Goal: Information Seeking & Learning: Understand process/instructions

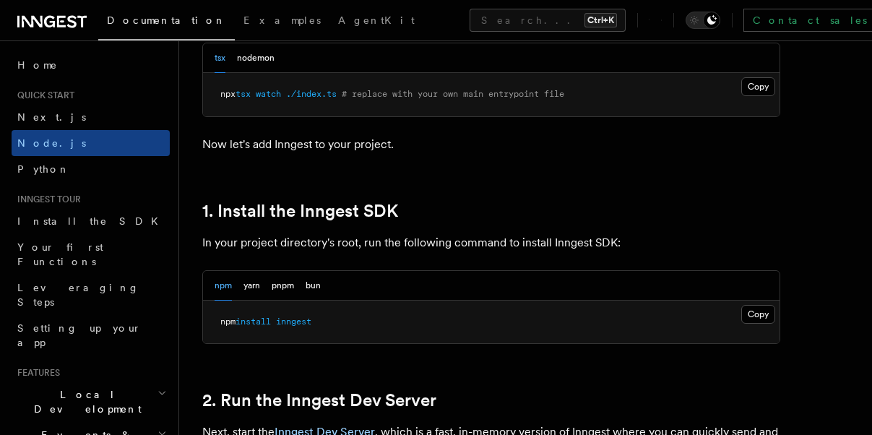
scroll to position [1011, 0]
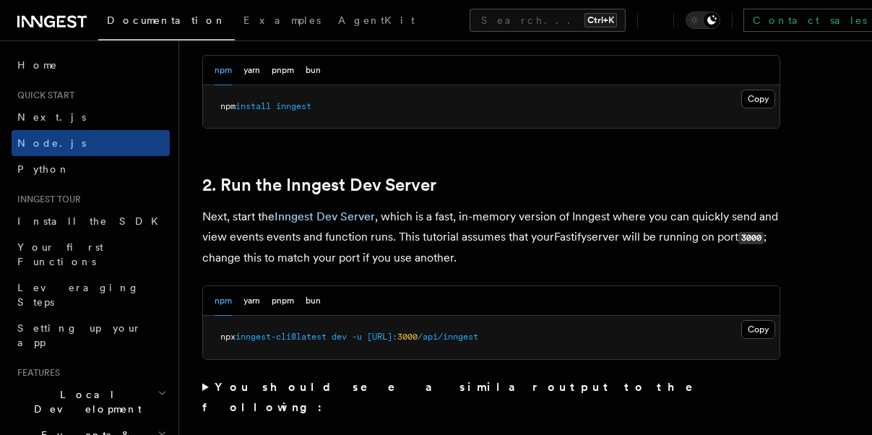
click at [205, 385] on summary "You should see a similar output to the following:" at bounding box center [491, 397] width 578 height 40
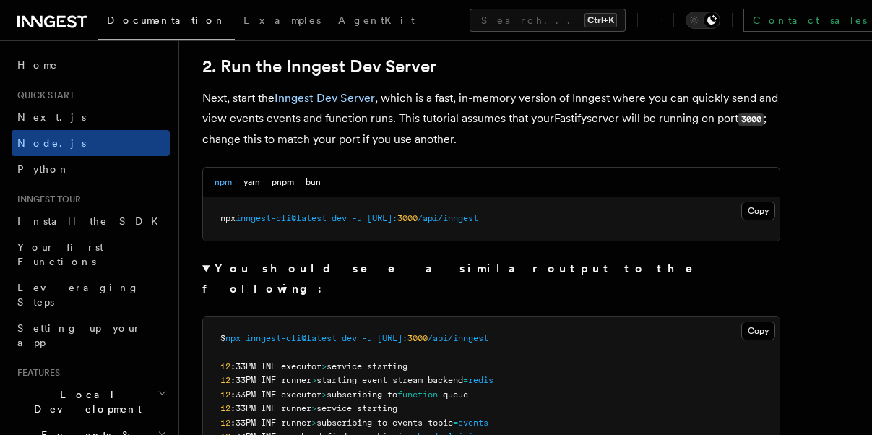
scroll to position [1300, 0]
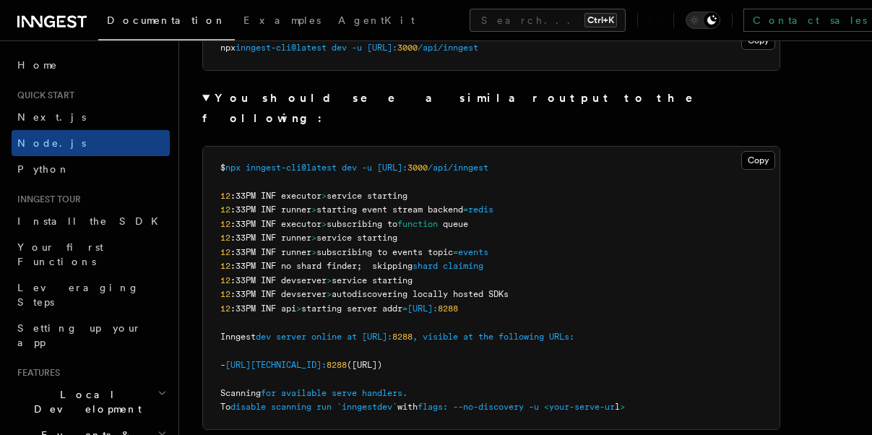
click at [378, 226] on pre "$ npx inngest-cli@latest dev -u [URL]: 3000 /api/inngest 12 :33PM INF executor …" at bounding box center [491, 288] width 576 height 282
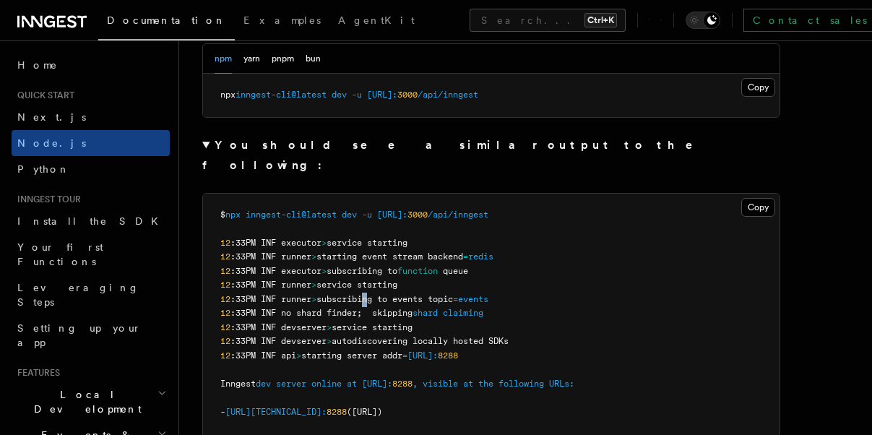
scroll to position [1228, 0]
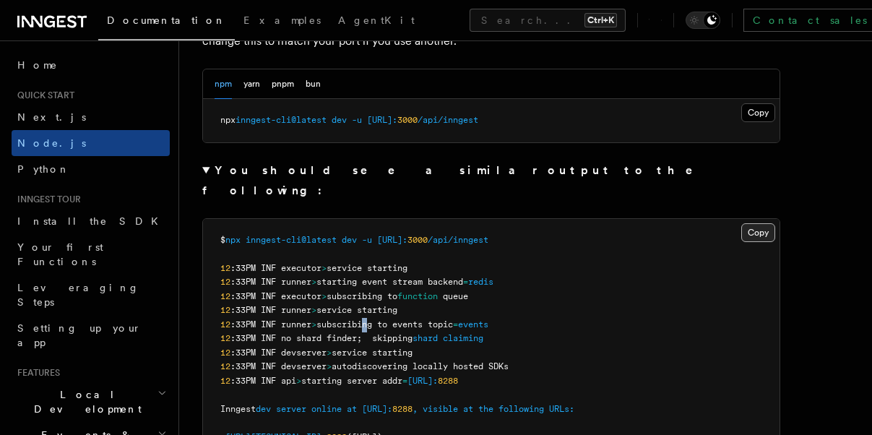
click at [714, 223] on button "Copy Copied" at bounding box center [758, 232] width 34 height 19
click at [714, 116] on button "Copy Copied" at bounding box center [758, 112] width 34 height 19
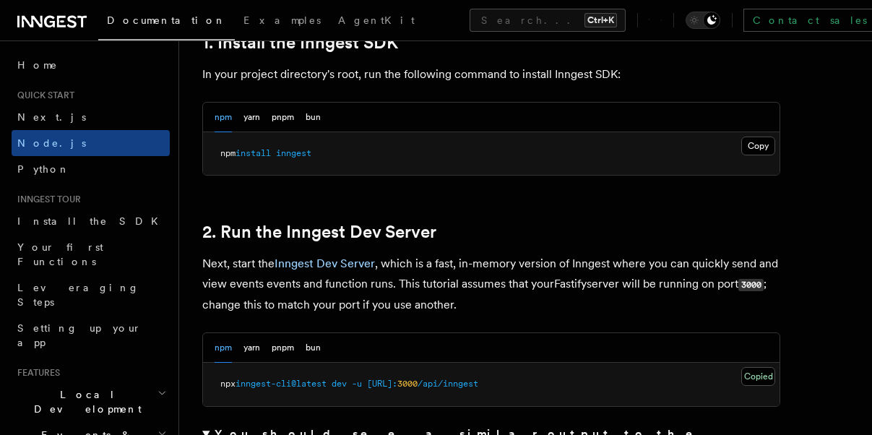
scroll to position [939, 0]
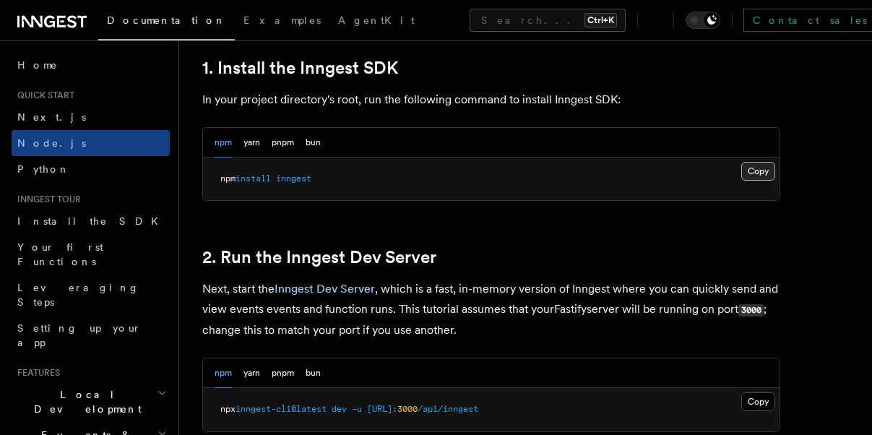
click at [714, 170] on button "Copy Copied" at bounding box center [758, 171] width 34 height 19
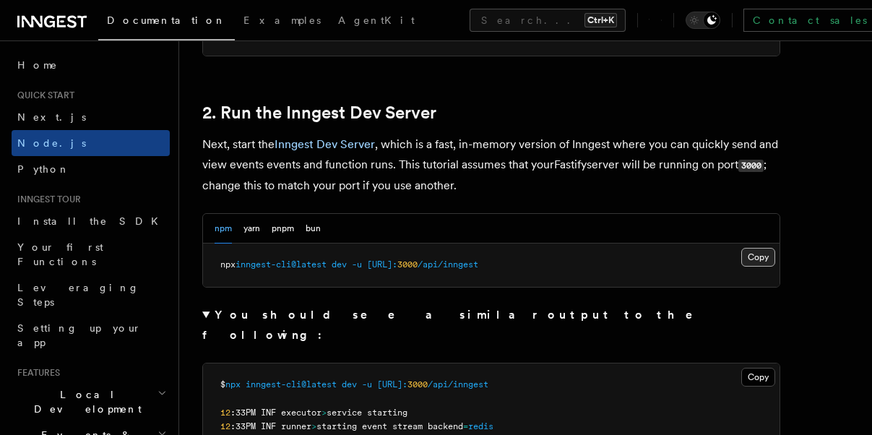
click at [714, 251] on button "Copy Copied" at bounding box center [758, 257] width 34 height 19
click at [714, 368] on button "Copy Copied" at bounding box center [758, 377] width 34 height 19
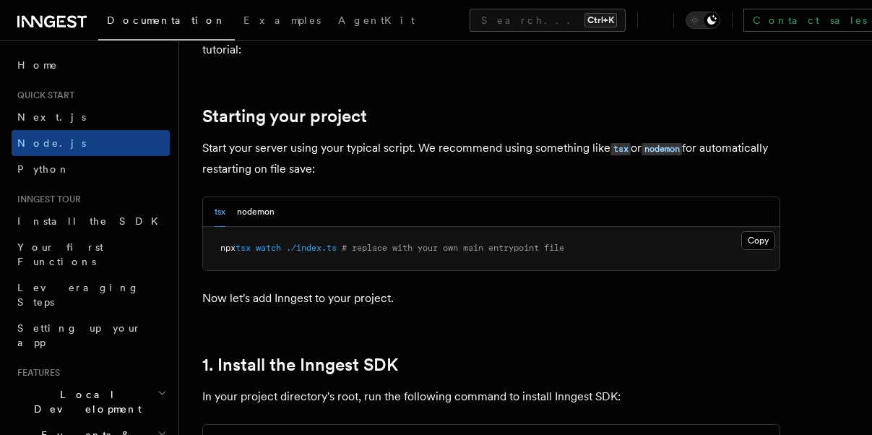
scroll to position [650, 0]
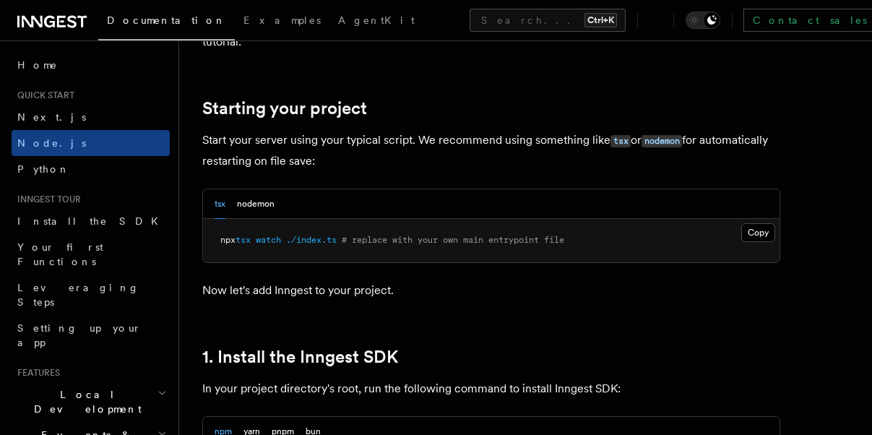
click at [714, 213] on div "tsx nodemon" at bounding box center [491, 204] width 576 height 30
click at [714, 227] on button "Copy Copied" at bounding box center [758, 232] width 34 height 19
click at [259, 197] on button "nodemon" at bounding box center [256, 204] width 38 height 30
click at [320, 236] on span "# replace with your own main entrypoint file" at bounding box center [422, 240] width 222 height 10
click at [319, 236] on span "# replace with your own main entrypoint file" at bounding box center [422, 240] width 222 height 10
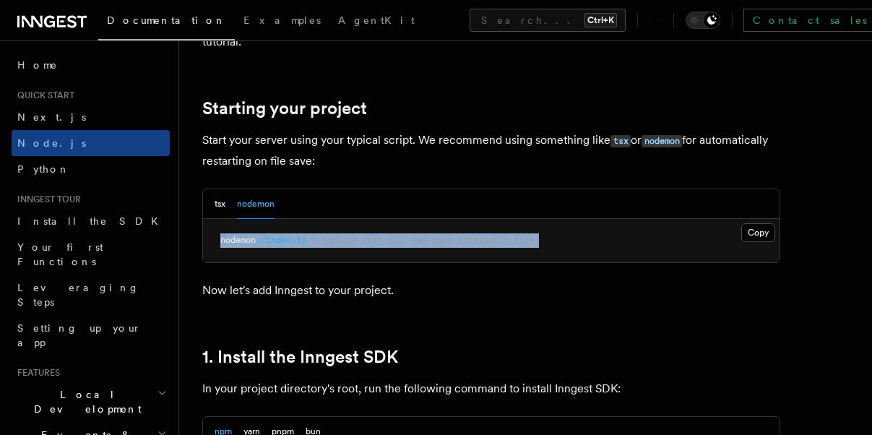
click at [319, 236] on span "# replace with your own main entrypoint file" at bounding box center [422, 240] width 222 height 10
drag, startPoint x: 760, startPoint y: 229, endPoint x: 548, endPoint y: 230, distance: 212.4
click at [714, 229] on button "Copy Copied" at bounding box center [758, 232] width 34 height 19
click at [225, 204] on button "tsx" at bounding box center [220, 204] width 11 height 30
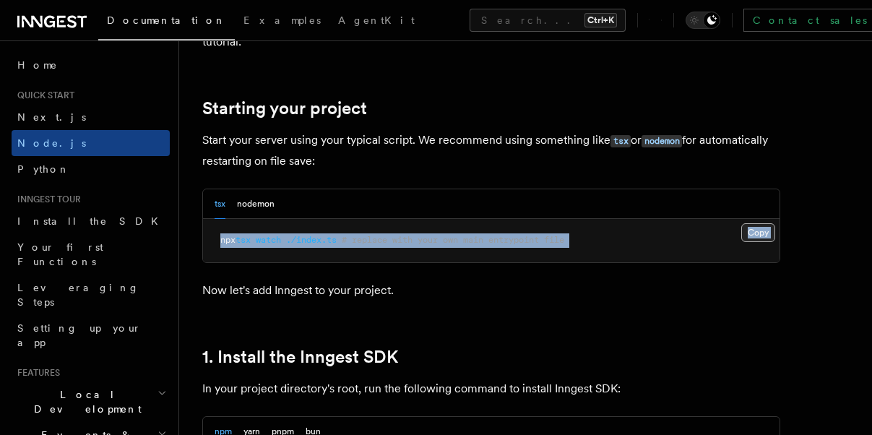
click at [714, 228] on button "Copy Copied" at bounding box center [758, 232] width 34 height 19
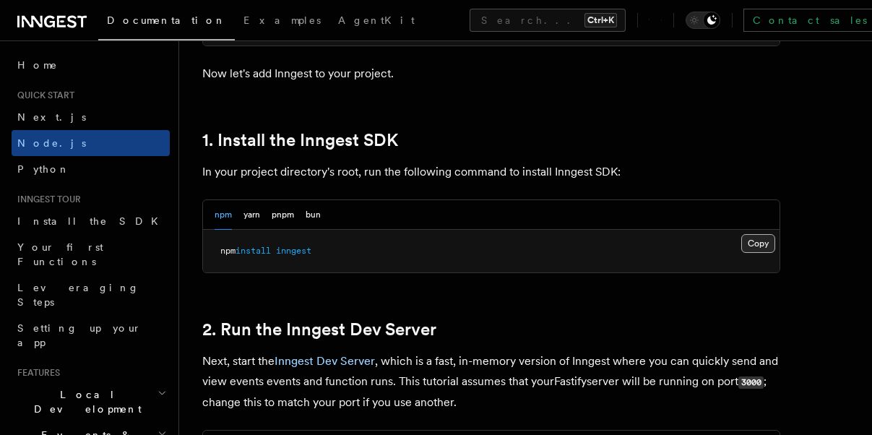
click at [714, 239] on button "Copy Copied" at bounding box center [758, 243] width 34 height 19
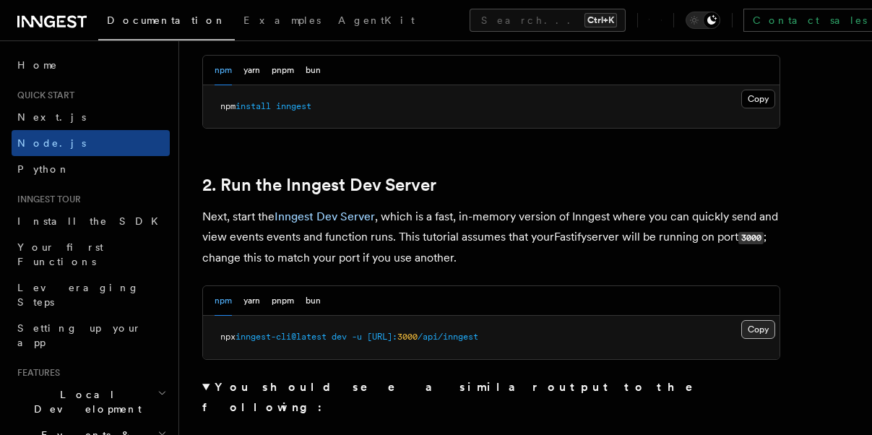
click at [714, 328] on button "Copy Copied" at bounding box center [758, 329] width 34 height 19
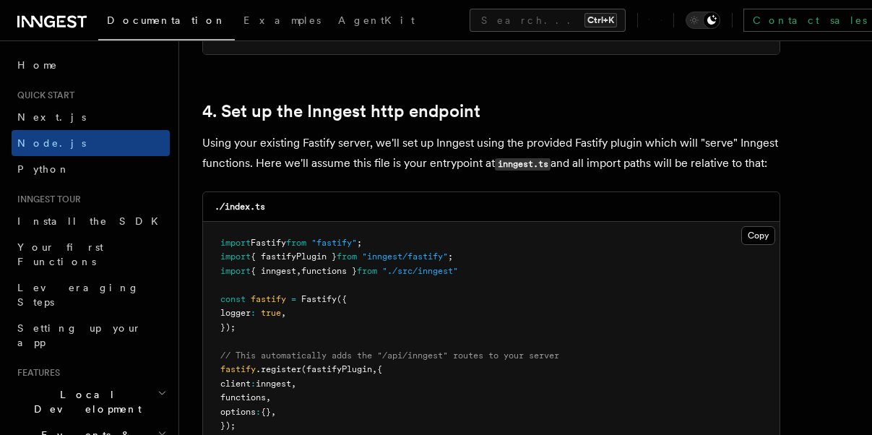
scroll to position [2456, 0]
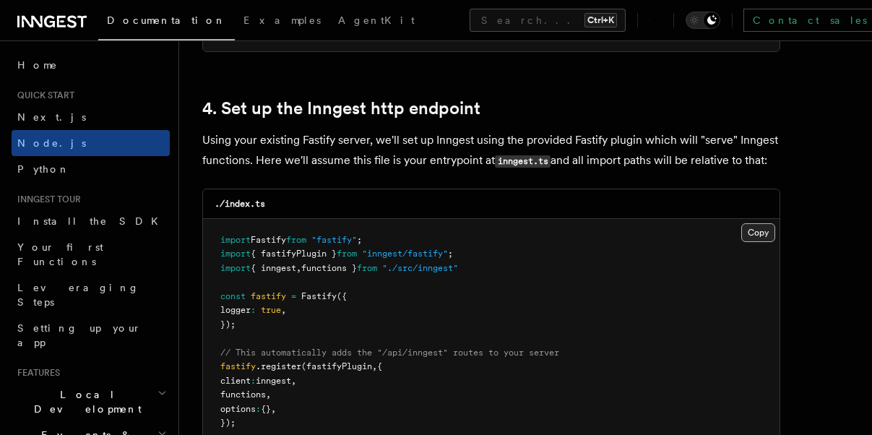
click at [714, 233] on button "Copy Copied" at bounding box center [758, 232] width 34 height 19
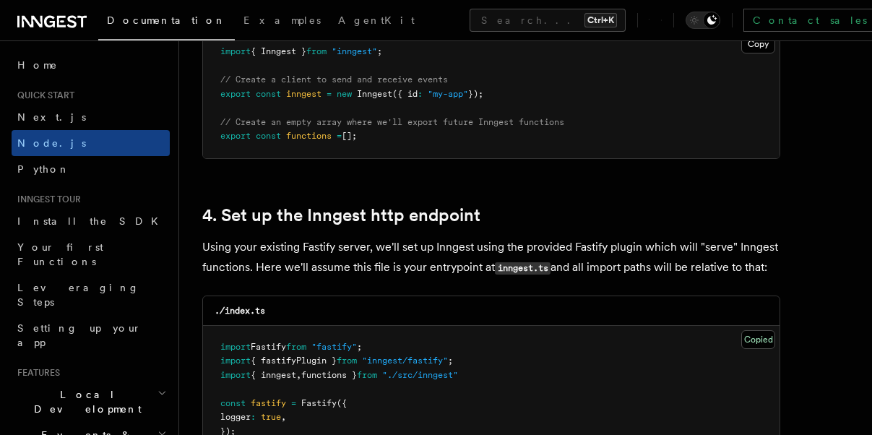
scroll to position [2167, 0]
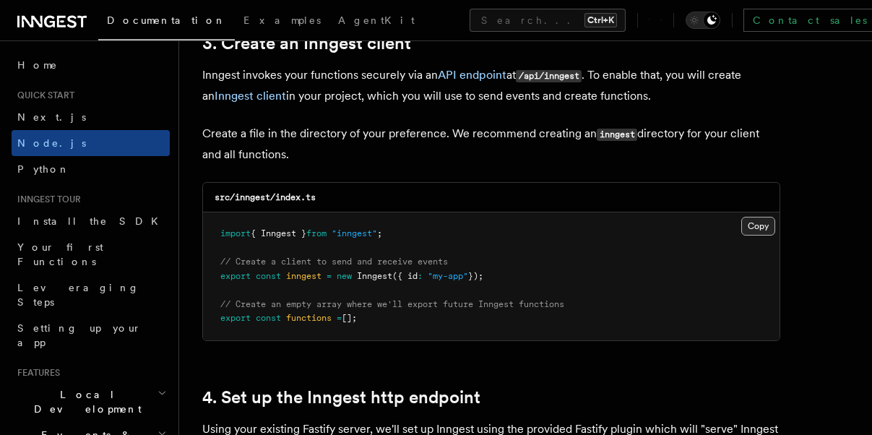
click at [714, 232] on button "Copy Copied" at bounding box center [758, 226] width 34 height 19
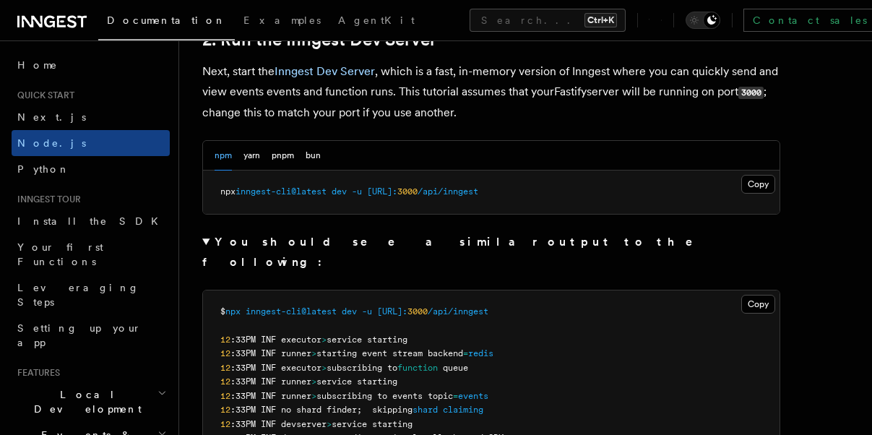
scroll to position [1156, 0]
click at [714, 173] on pre "npx inngest-cli@latest dev -u [URL]: 3000 /api/inngest" at bounding box center [491, 192] width 576 height 43
click at [714, 177] on button "Copy Copied" at bounding box center [758, 185] width 34 height 19
click at [714, 295] on button "Copy Copied" at bounding box center [758, 304] width 34 height 19
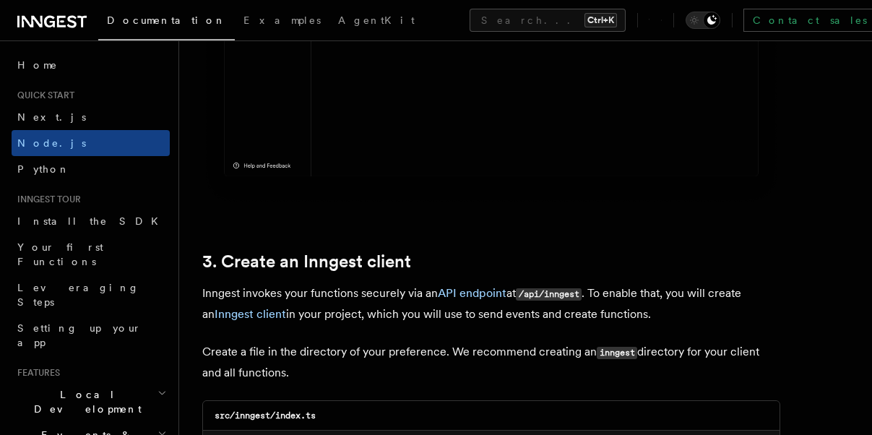
scroll to position [2095, 0]
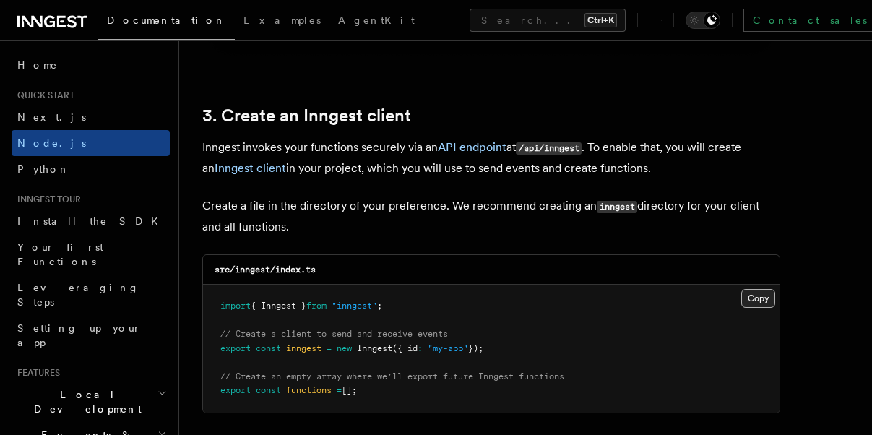
click at [714, 303] on button "Copy Copied" at bounding box center [758, 298] width 34 height 19
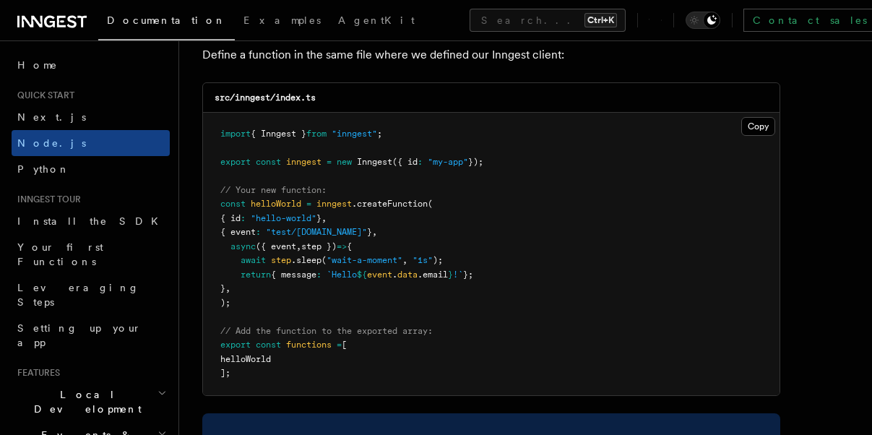
scroll to position [3323, 0]
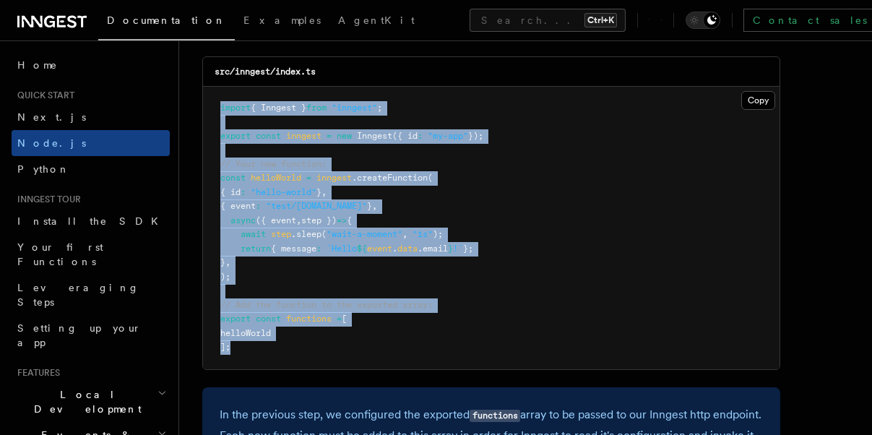
drag, startPoint x: 266, startPoint y: 358, endPoint x: 212, endPoint y: 103, distance: 261.4
click at [212, 103] on pre "import { Inngest } from "inngest" ; export const inngest = new Inngest ({ id : …" at bounding box center [491, 228] width 576 height 282
copy code "import { Inngest } from "inngest" ; export const inngest = new Inngest ({ id : …"
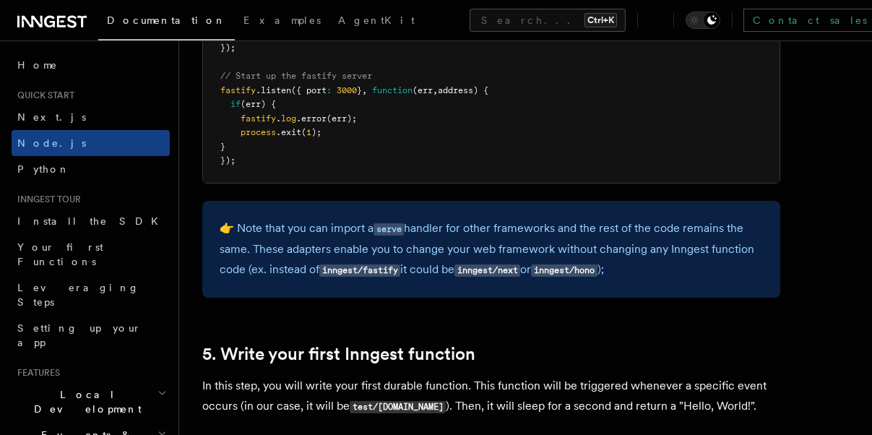
scroll to position [3034, 0]
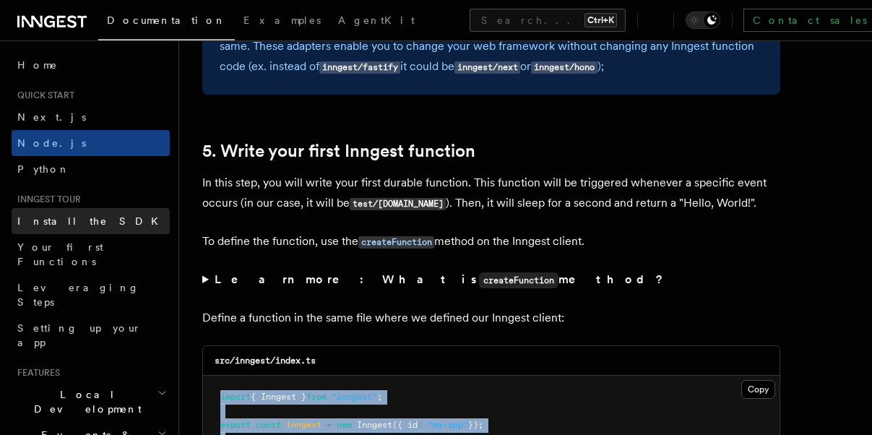
click at [99, 226] on link "Install the SDK" at bounding box center [91, 221] width 158 height 26
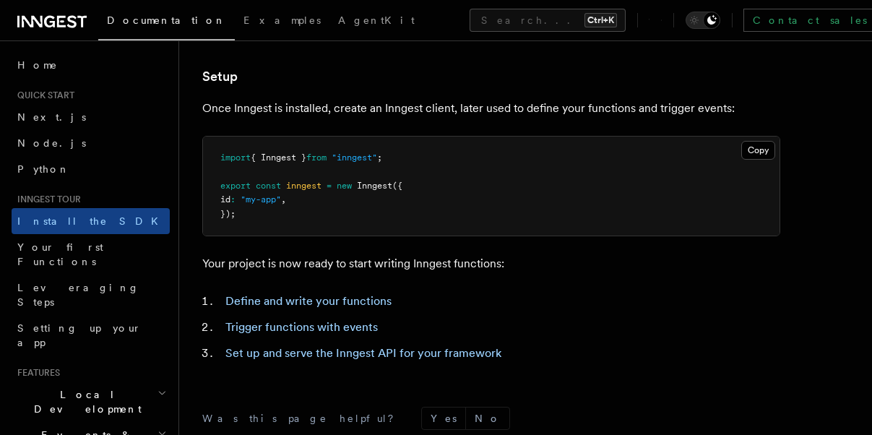
scroll to position [405, 0]
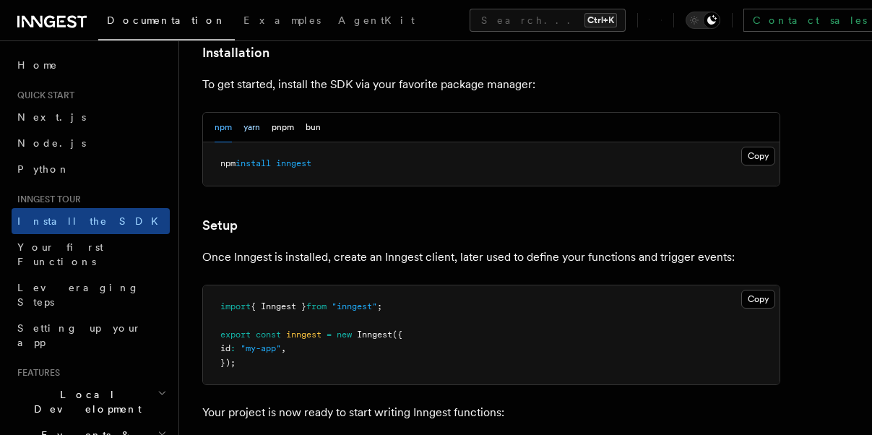
click at [243, 121] on button "yarn" at bounding box center [251, 128] width 17 height 30
click at [279, 118] on button "pnpm" at bounding box center [283, 128] width 22 height 30
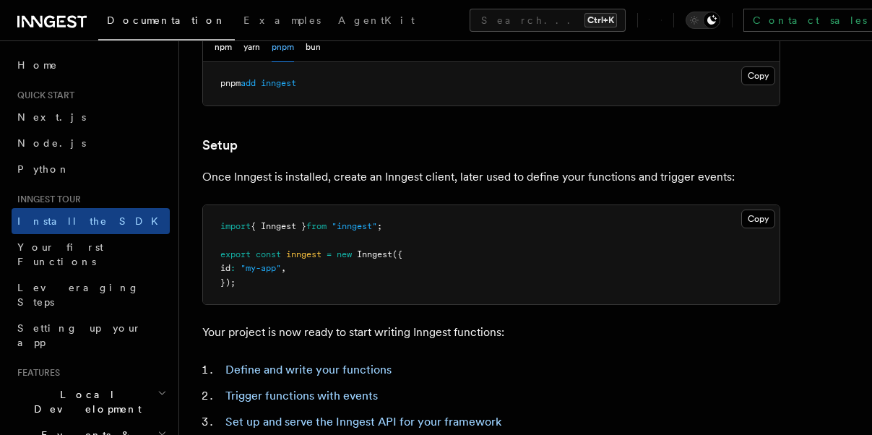
scroll to position [477, 0]
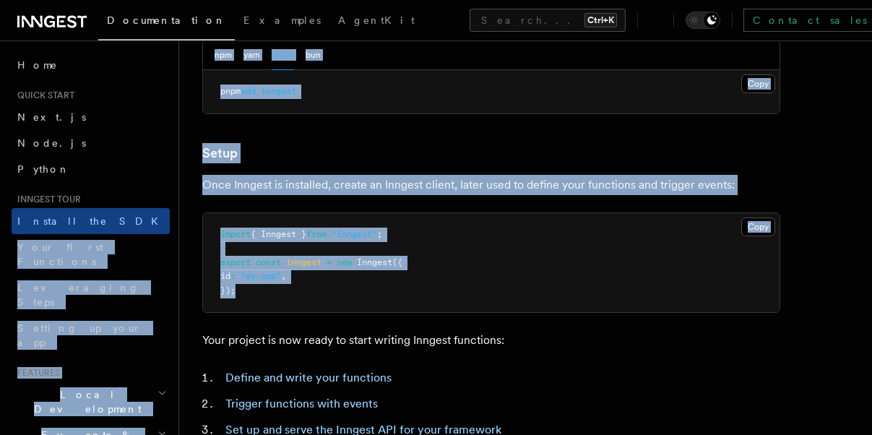
drag, startPoint x: 170, startPoint y: 235, endPoint x: 168, endPoint y: 222, distance: 12.6
click at [179, 222] on div "Search... Documentation Examples AgentKit Home Quick start Next.js Node.js Pyth…" at bounding box center [525, 123] width 693 height 1201
click at [365, 282] on pre "import { Inngest } from "inngest" ; export const inngest = new Inngest ({ id : …" at bounding box center [491, 263] width 576 height 100
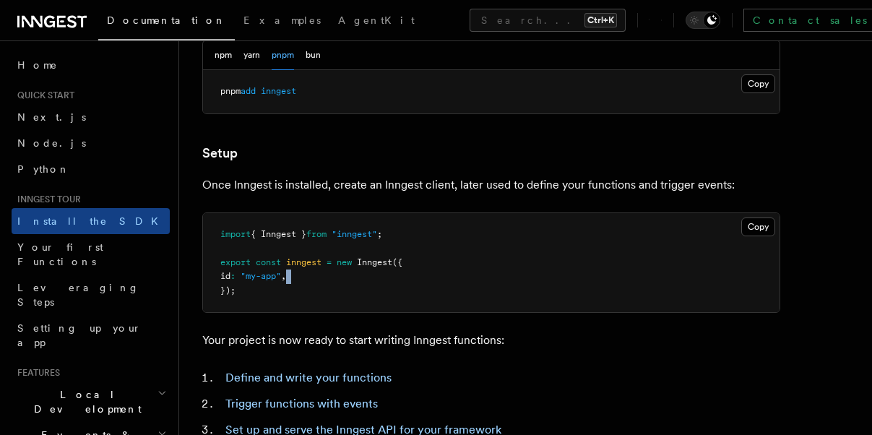
click at [365, 282] on pre "import { Inngest } from "inngest" ; export const inngest = new Inngest ({ id : …" at bounding box center [491, 263] width 576 height 100
click at [714, 223] on button "Copy Copied" at bounding box center [758, 226] width 34 height 19
click at [244, 241] on pre "import { Inngest } from "inngest" ; export const inngest = new Inngest ({ id : …" at bounding box center [491, 263] width 576 height 100
click at [277, 224] on pre "import { Inngest } from "inngest" ; export const inngest = new Inngest ({ id : …" at bounding box center [491, 263] width 576 height 100
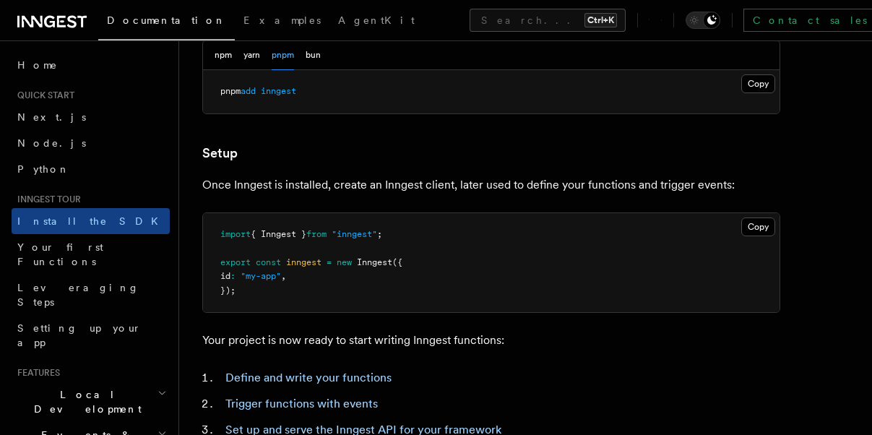
click at [373, 222] on pre "import { Inngest } from "inngest" ; export const inngest = new Inngest ({ id : …" at bounding box center [491, 263] width 576 height 100
click at [373, 225] on pre "import { Inngest } from "inngest" ; export const inngest = new Inngest ({ id : …" at bounding box center [491, 263] width 576 height 100
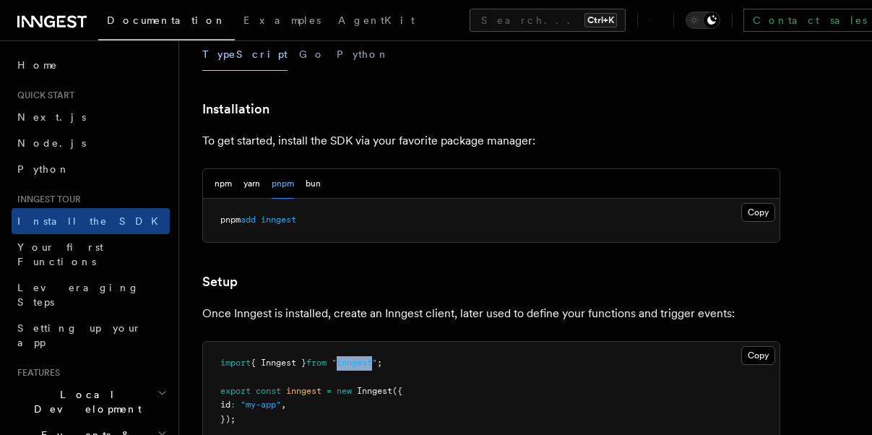
scroll to position [333, 0]
